Goal: Answer question/provide support

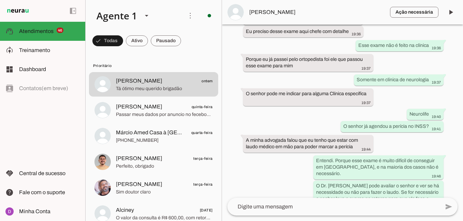
scroll to position [1445, 0]
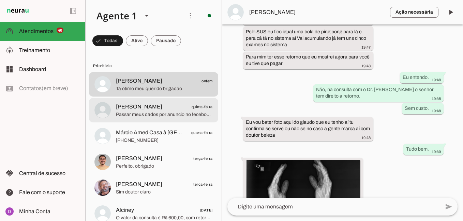
click at [166, 97] on md-item "[PERSON_NAME] quinta-feira Passar meus dados por anuncio no fecebook, faço nao …" at bounding box center [153, 84] width 129 height 25
